Goal: Task Accomplishment & Management: Manage account settings

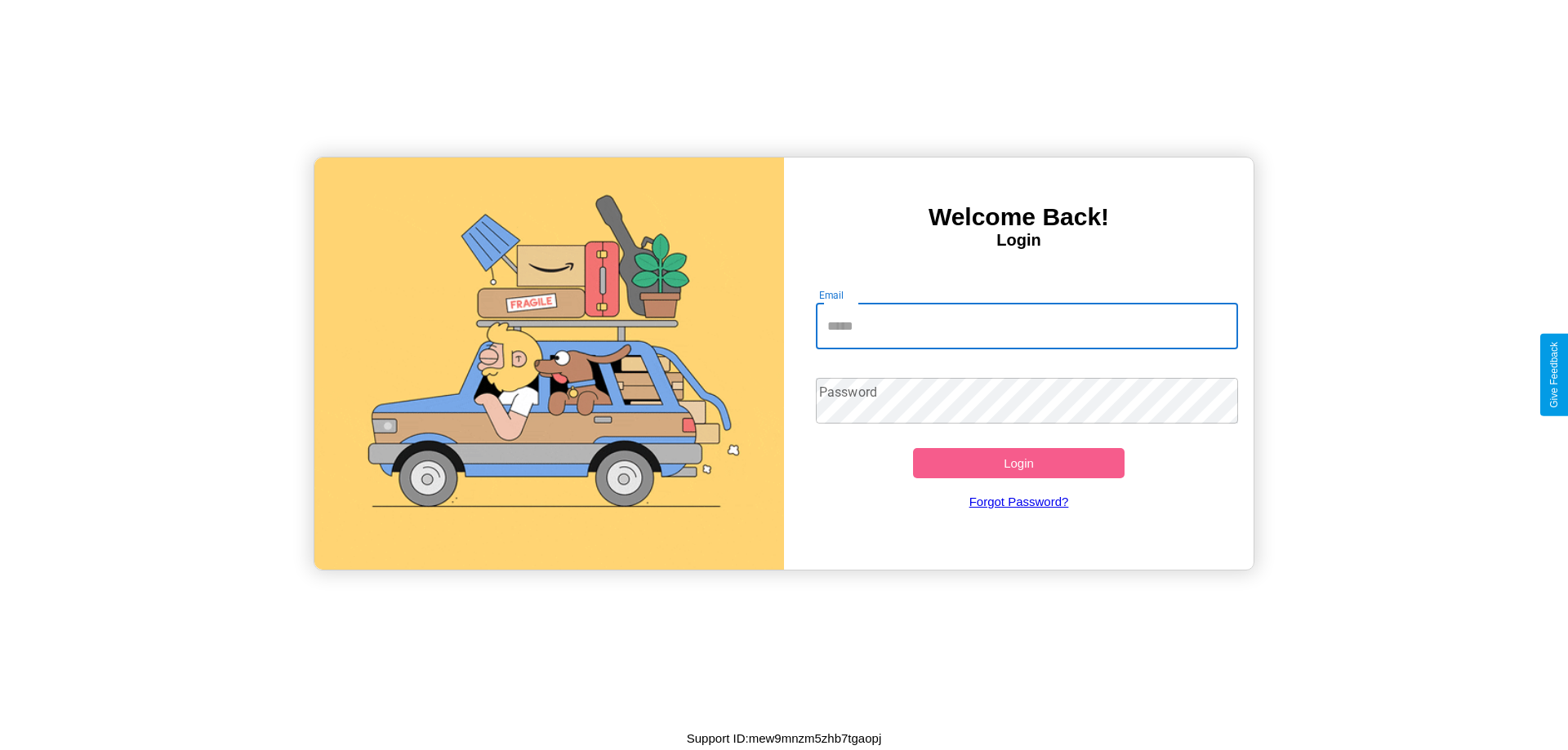
click at [1026, 326] on input "Email" at bounding box center [1026, 327] width 423 height 46
type input "**********"
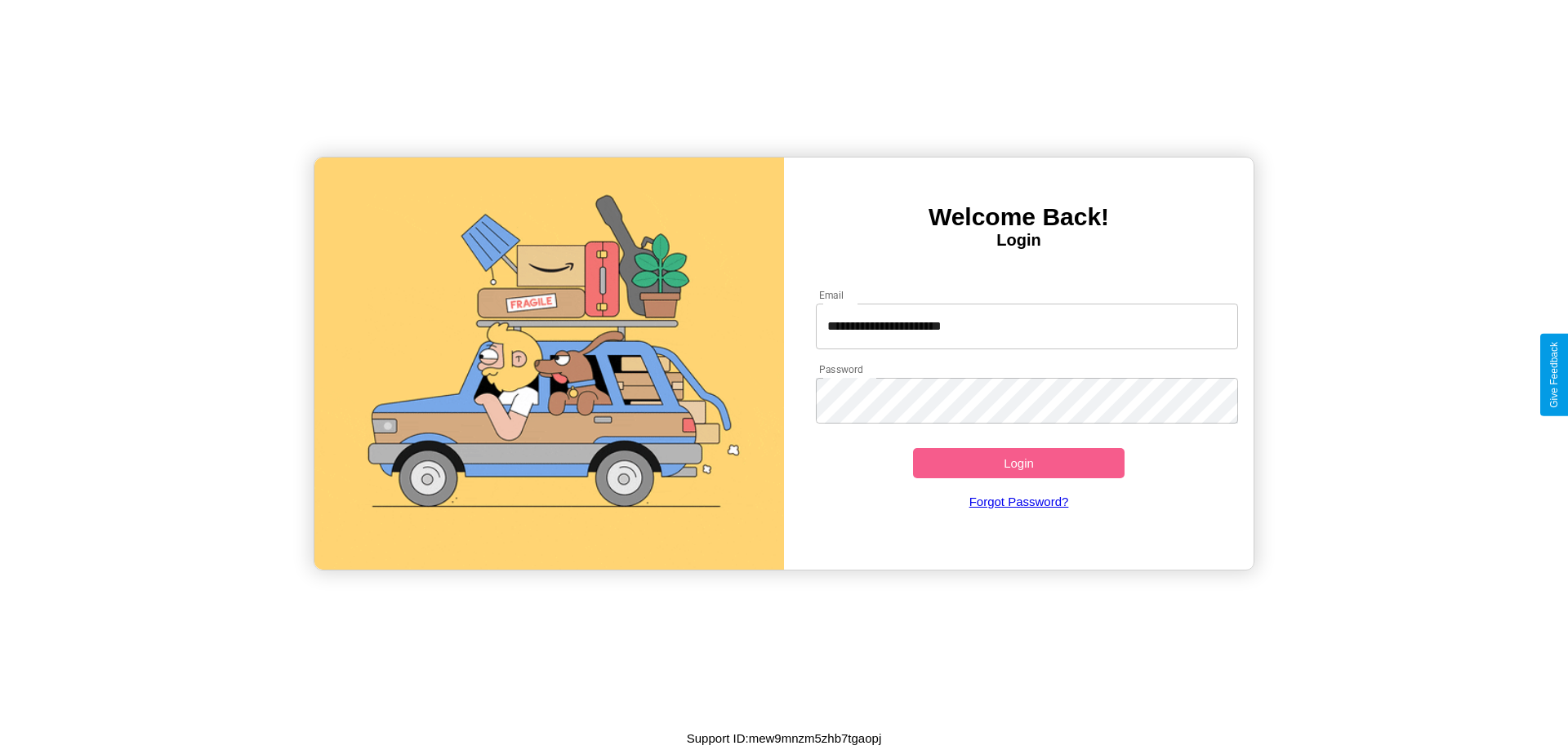
click at [1019, 463] on button "Login" at bounding box center [1018, 463] width 211 height 30
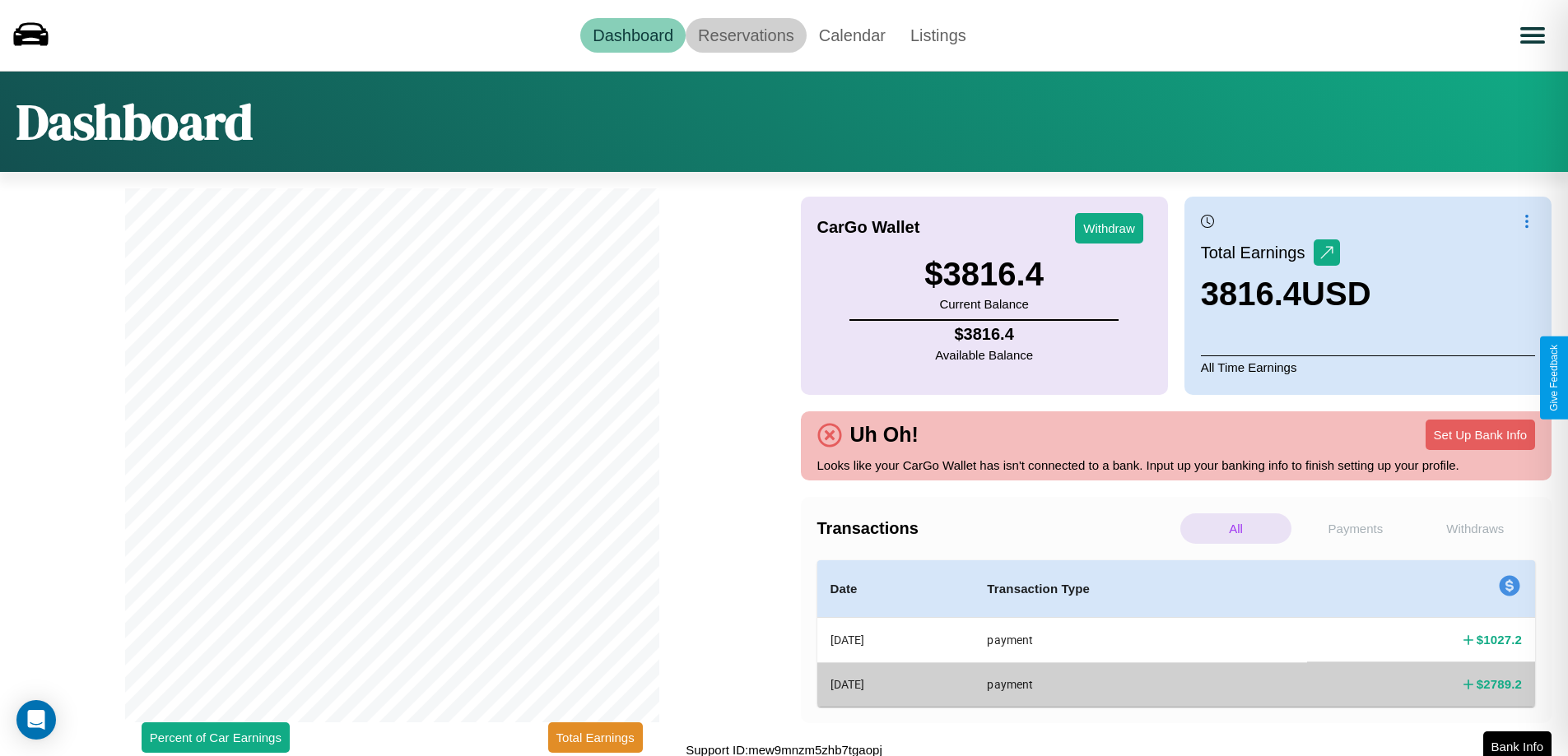
click at [745, 35] on link "Reservations" at bounding box center [746, 35] width 121 height 35
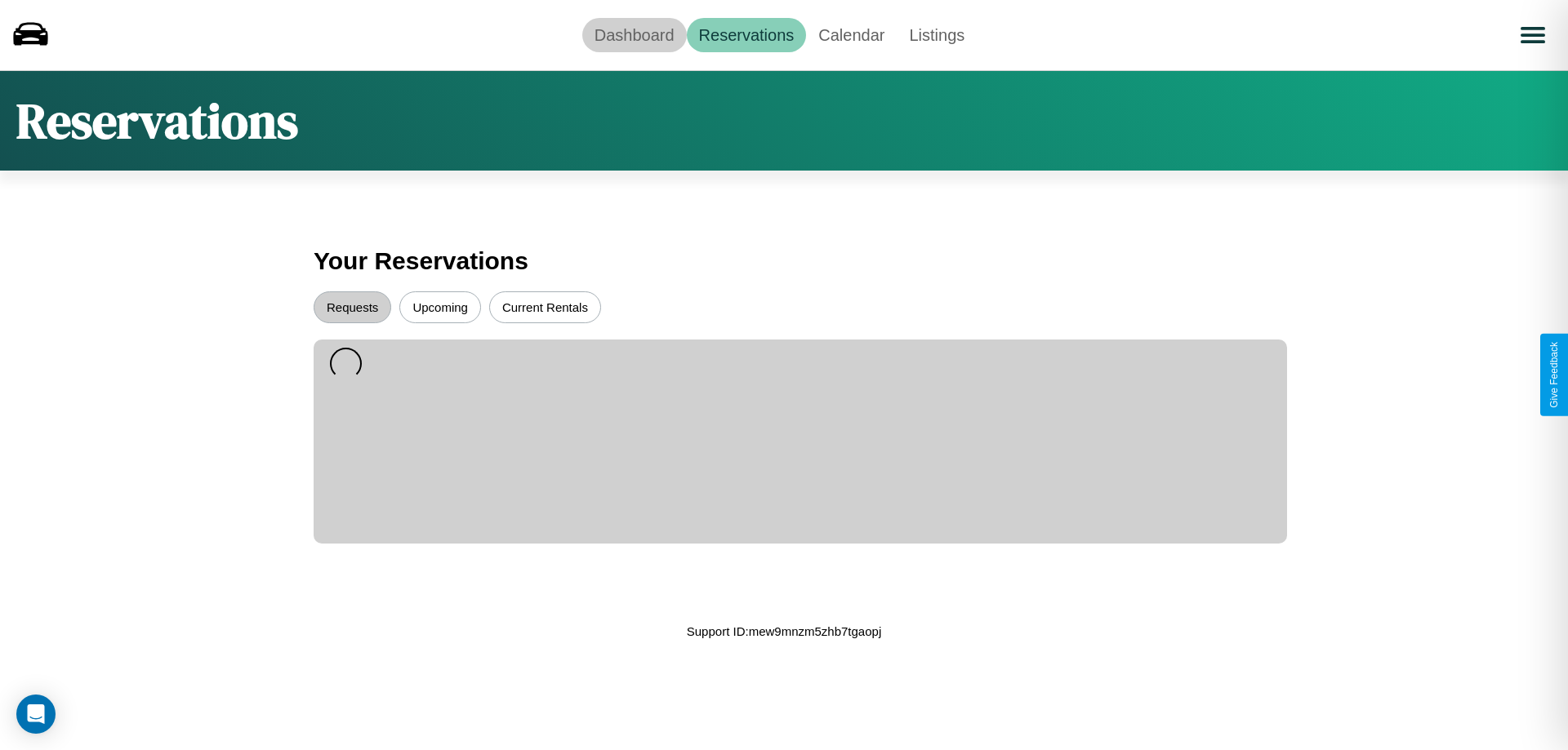
click at [633, 34] on link "Dashboard" at bounding box center [634, 34] width 104 height 34
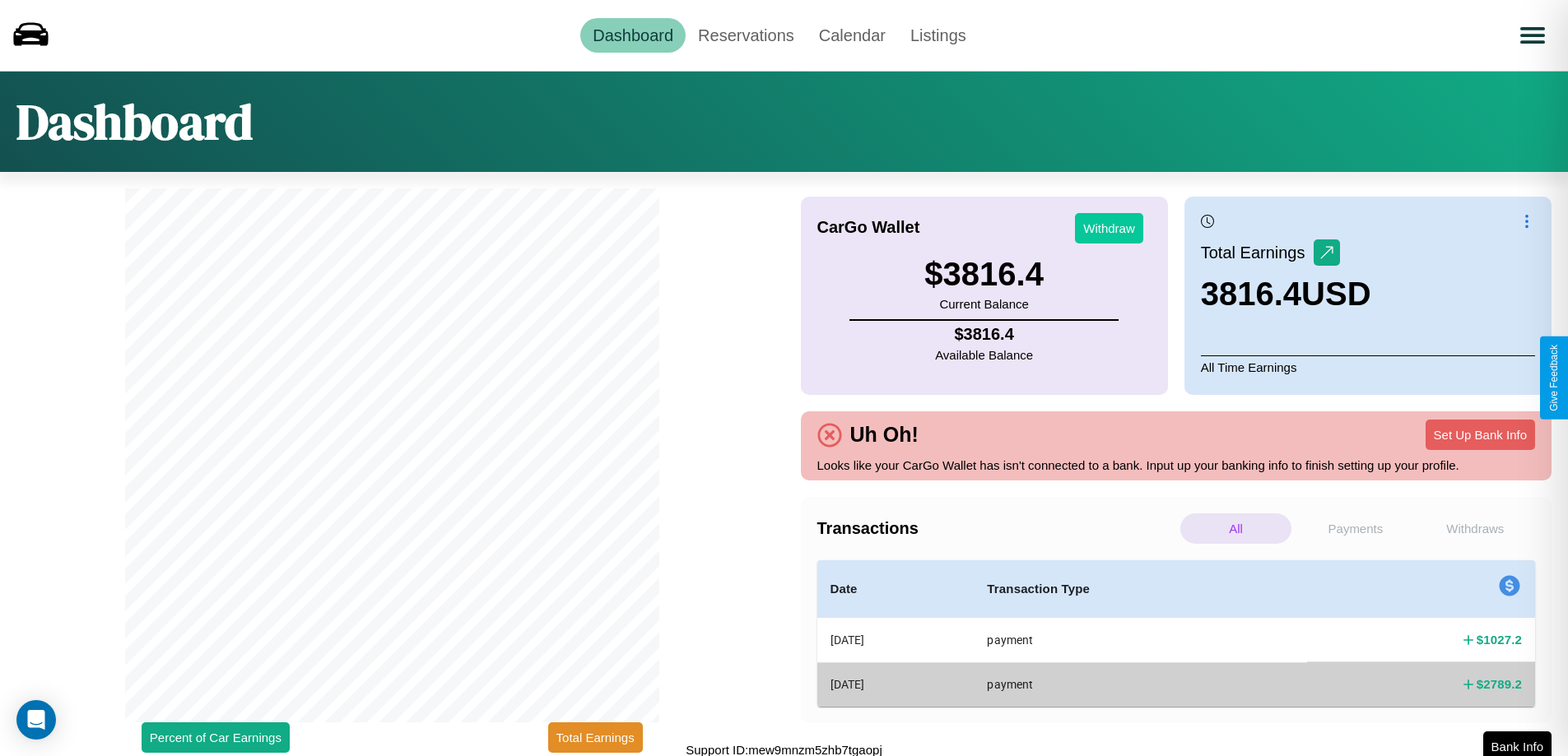
click at [1109, 228] on button "Withdraw" at bounding box center [1109, 228] width 69 height 30
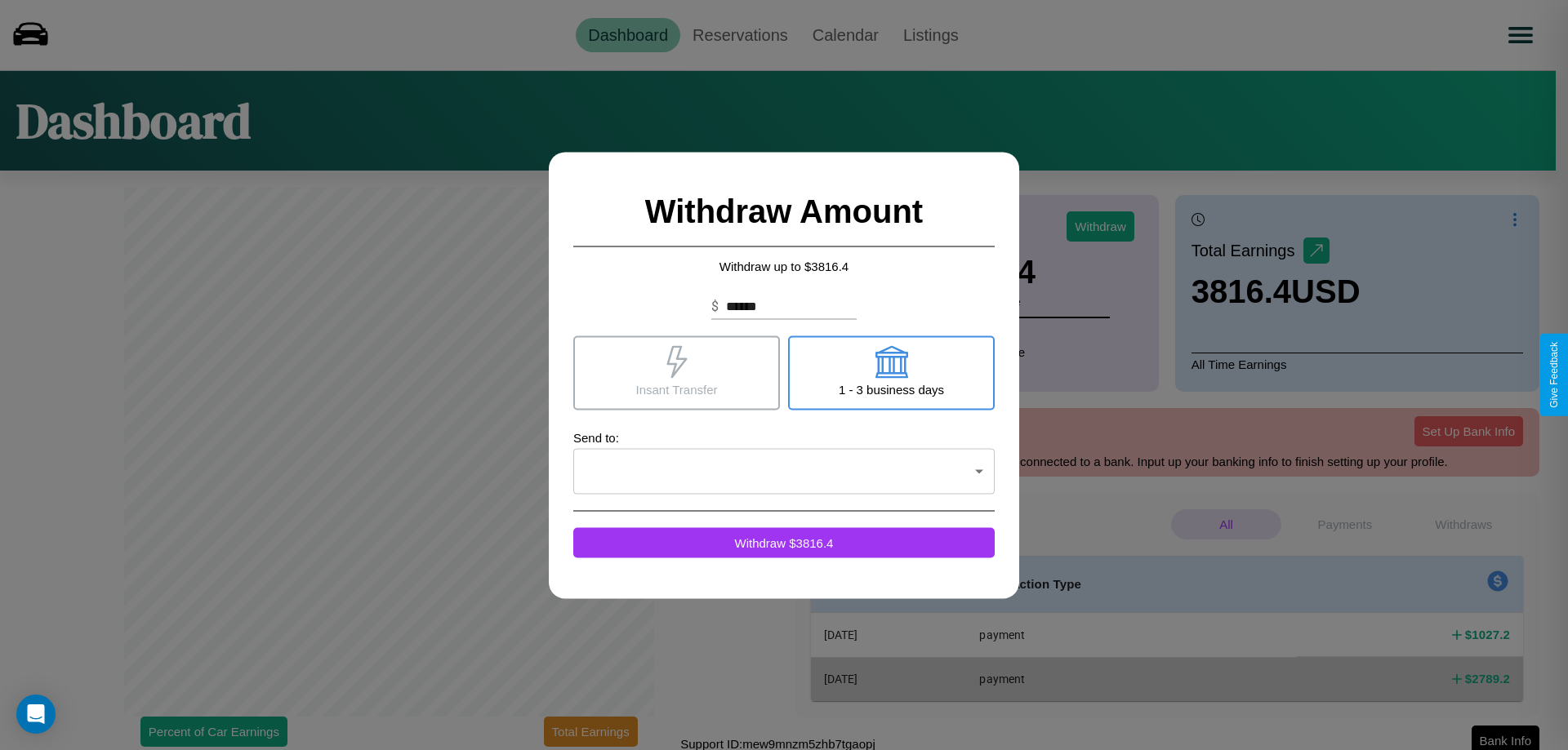
click at [676, 372] on icon at bounding box center [676, 361] width 20 height 33
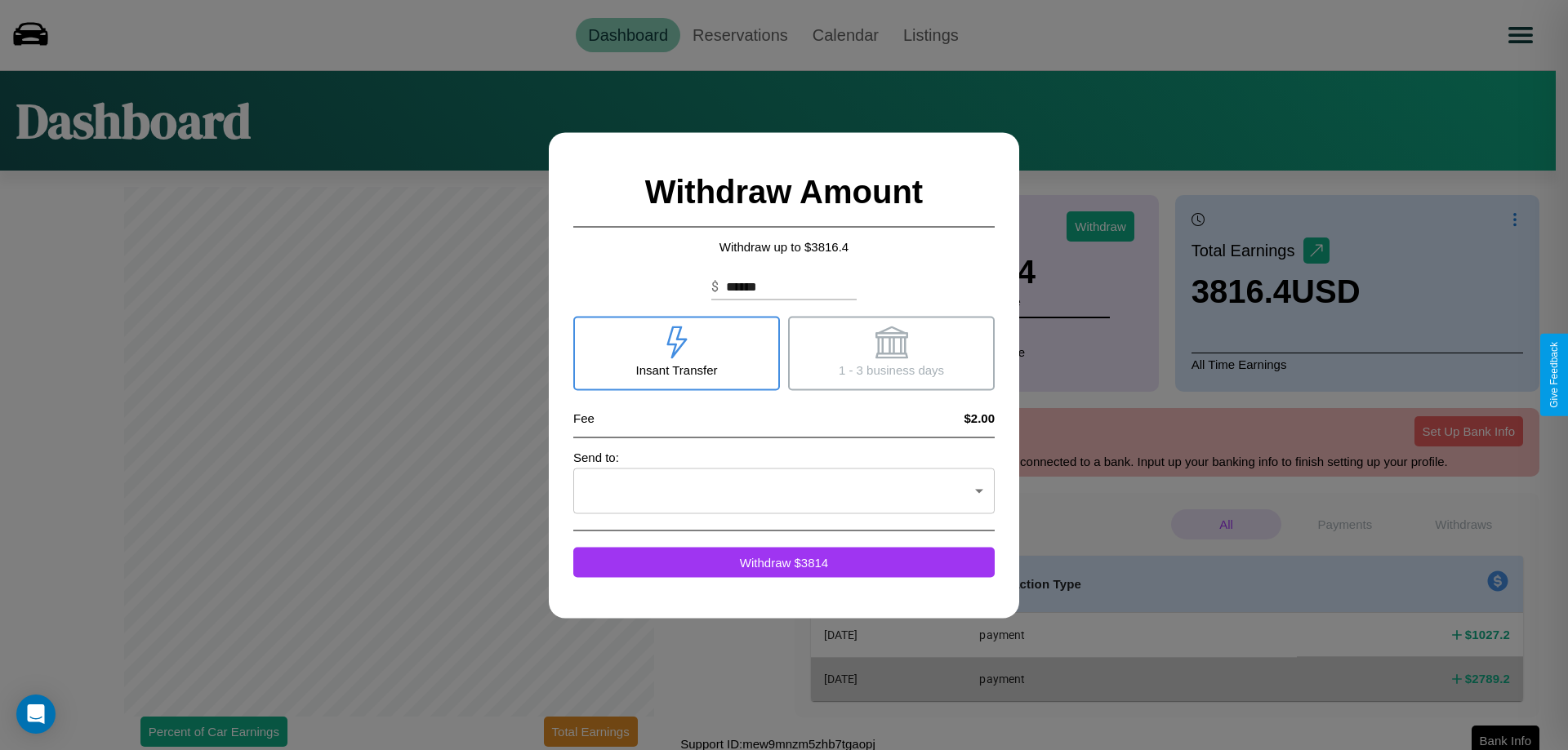
click at [890, 352] on icon at bounding box center [890, 342] width 33 height 33
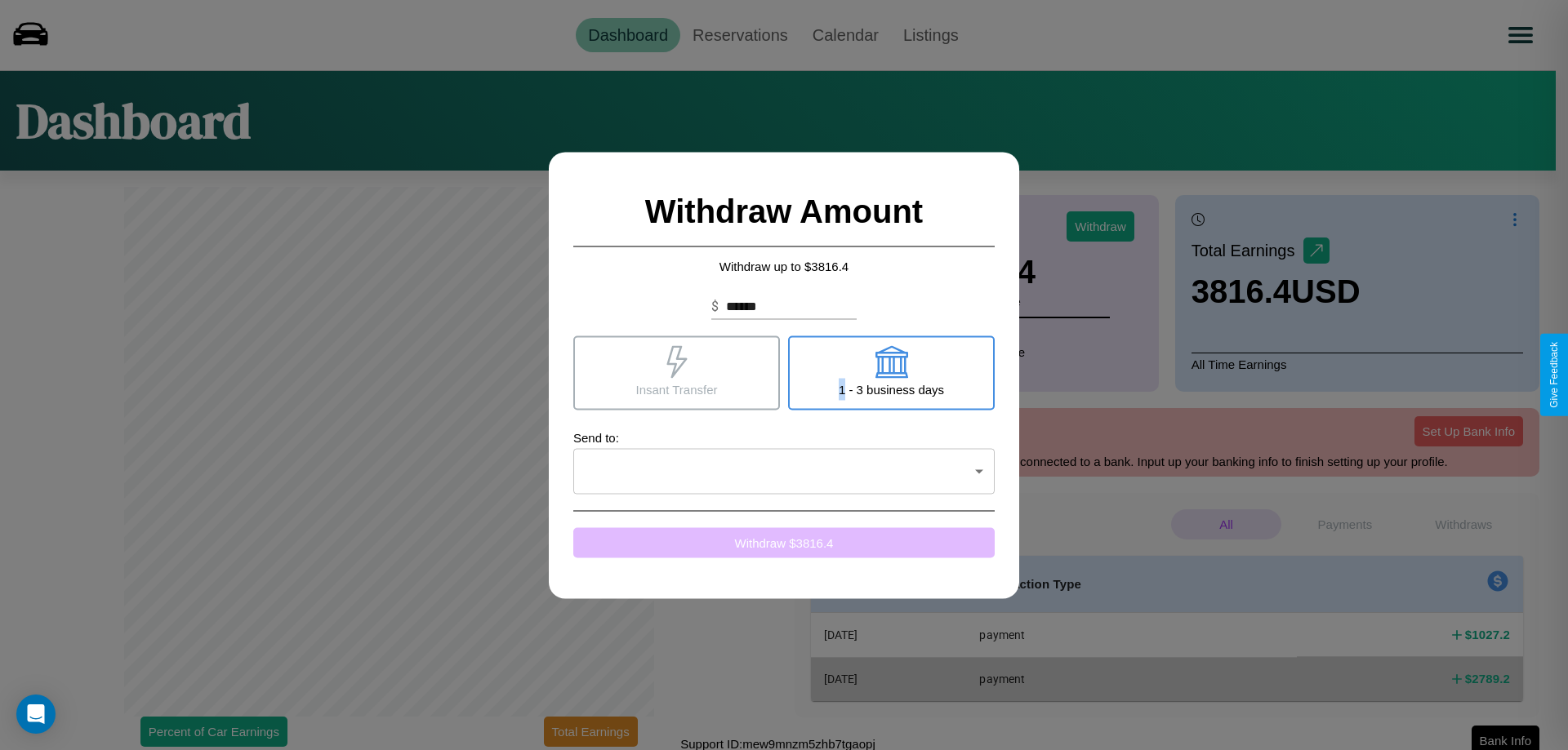
click at [784, 542] on button "Withdraw $ 3816.4" at bounding box center [784, 542] width 421 height 30
